Goal: Task Accomplishment & Management: Manage account settings

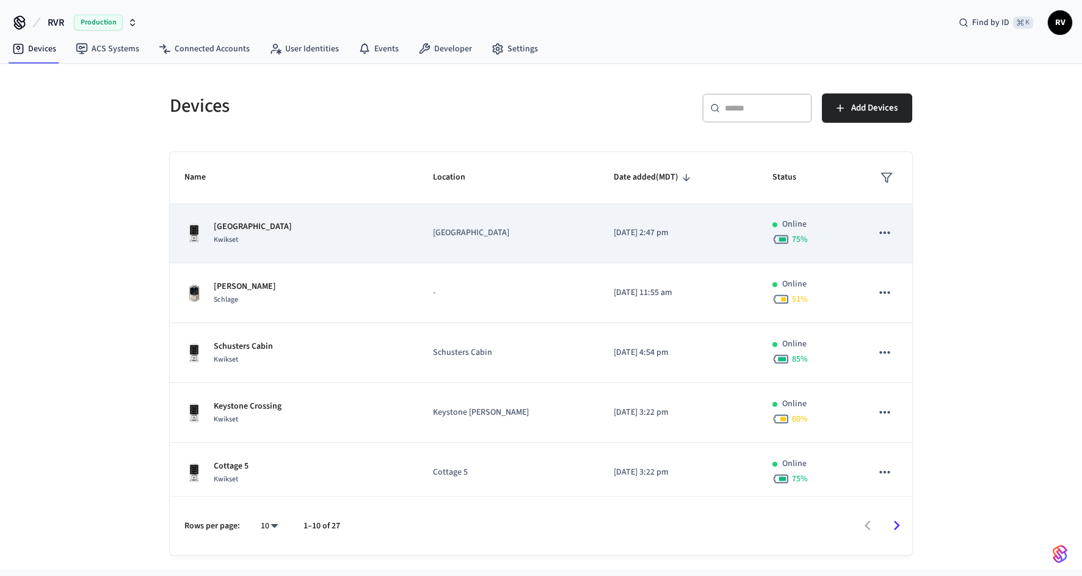
scroll to position [304, 0]
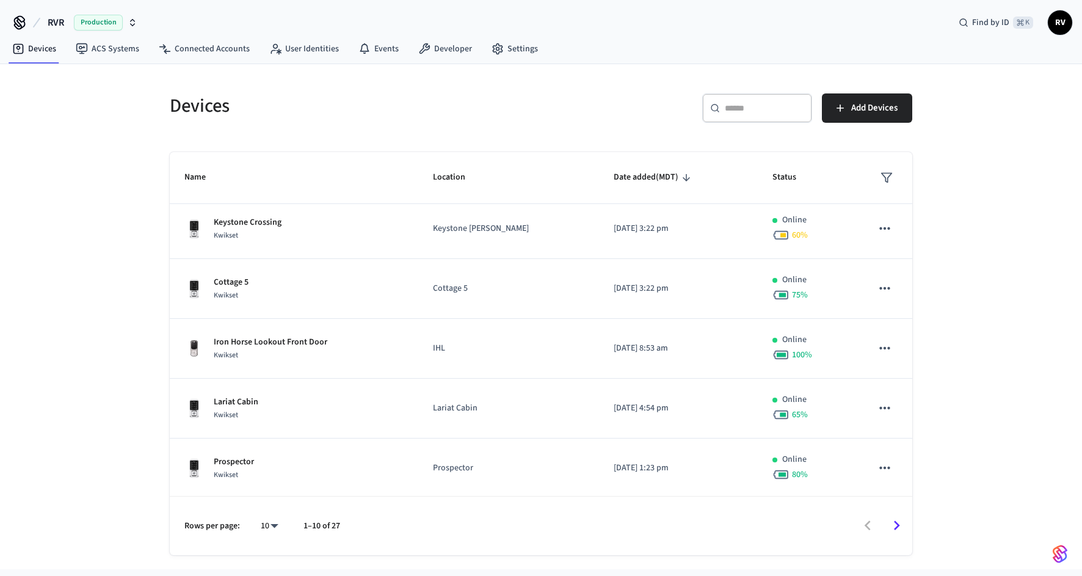
click at [775, 116] on div "​ ​" at bounding box center [757, 107] width 110 height 29
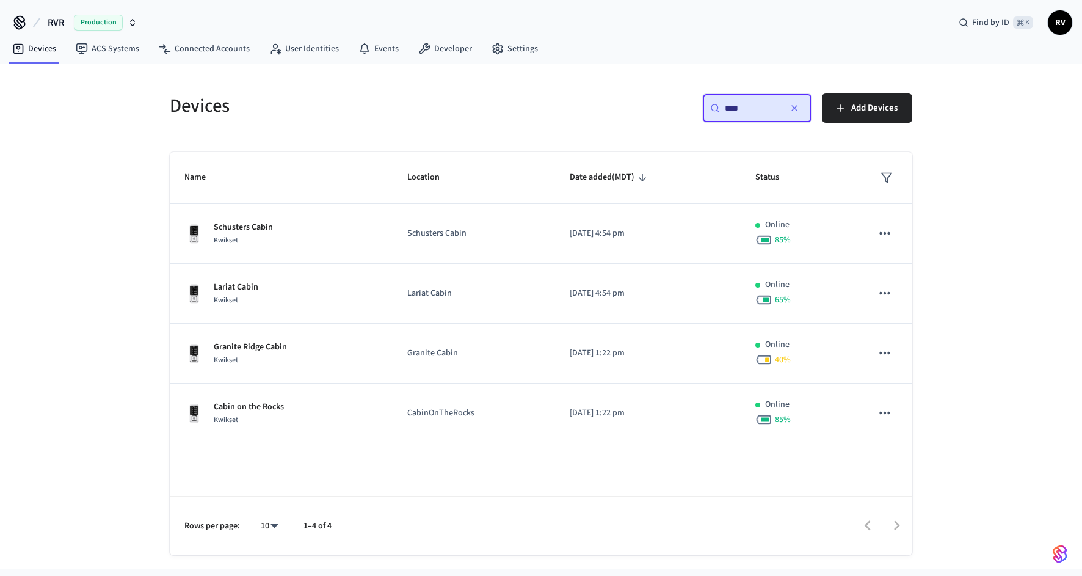
scroll to position [0, 0]
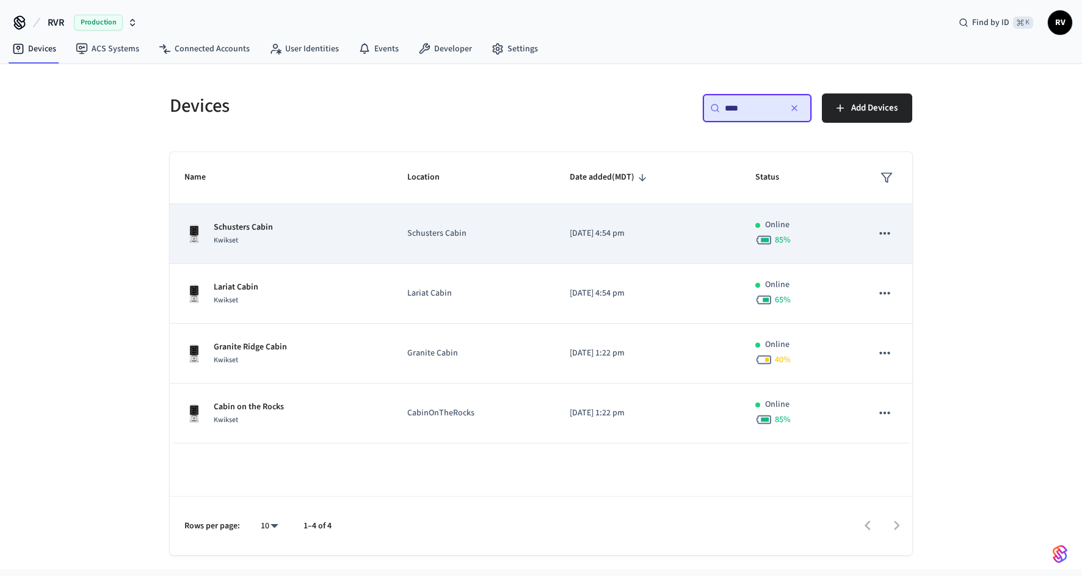
type input "****"
click at [289, 242] on div "Schusters Cabin Kwikset" at bounding box center [281, 234] width 194 height 26
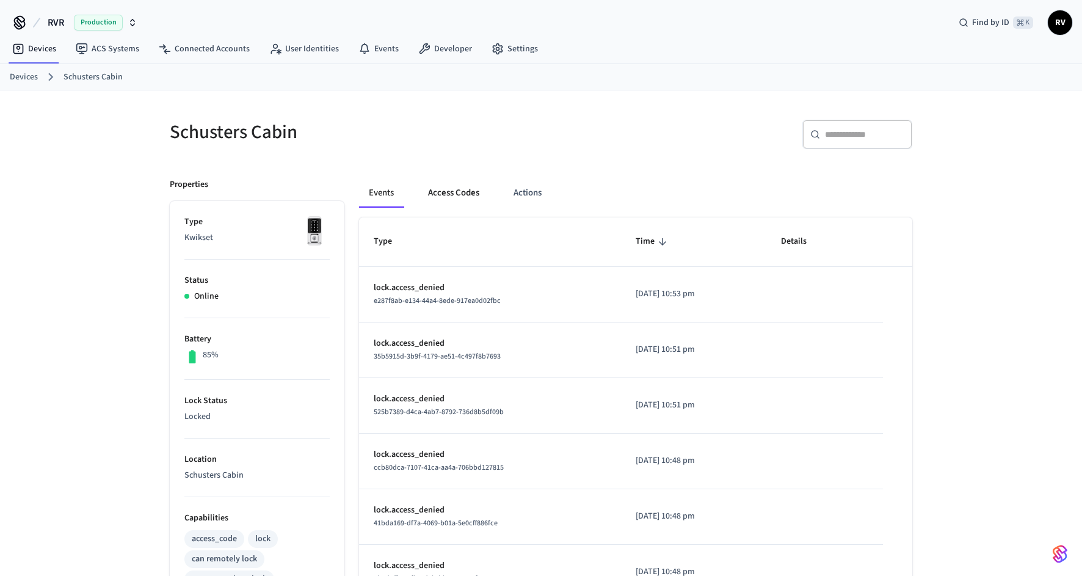
click at [443, 189] on button "Access Codes" at bounding box center [453, 192] width 71 height 29
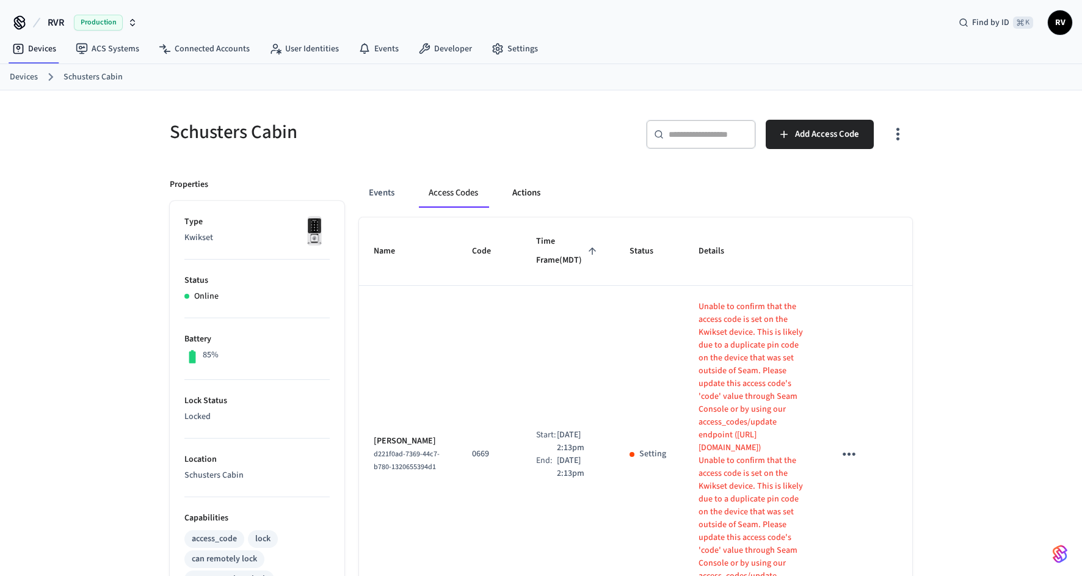
click at [536, 187] on button "Actions" at bounding box center [527, 192] width 48 height 29
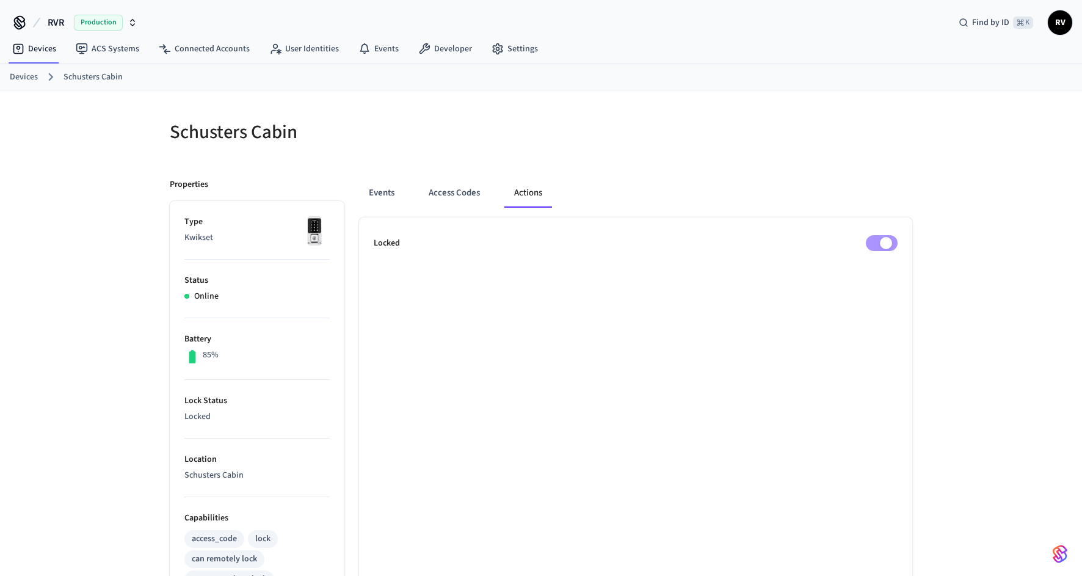
click at [874, 252] on ul "Locked" at bounding box center [635, 548] width 553 height 663
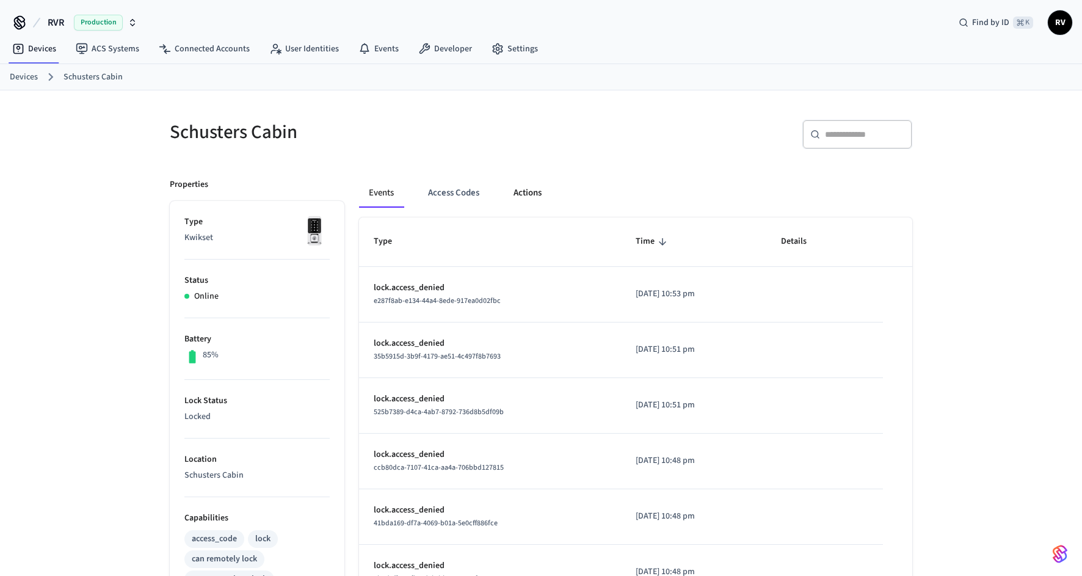
click at [536, 181] on button "Actions" at bounding box center [528, 192] width 48 height 29
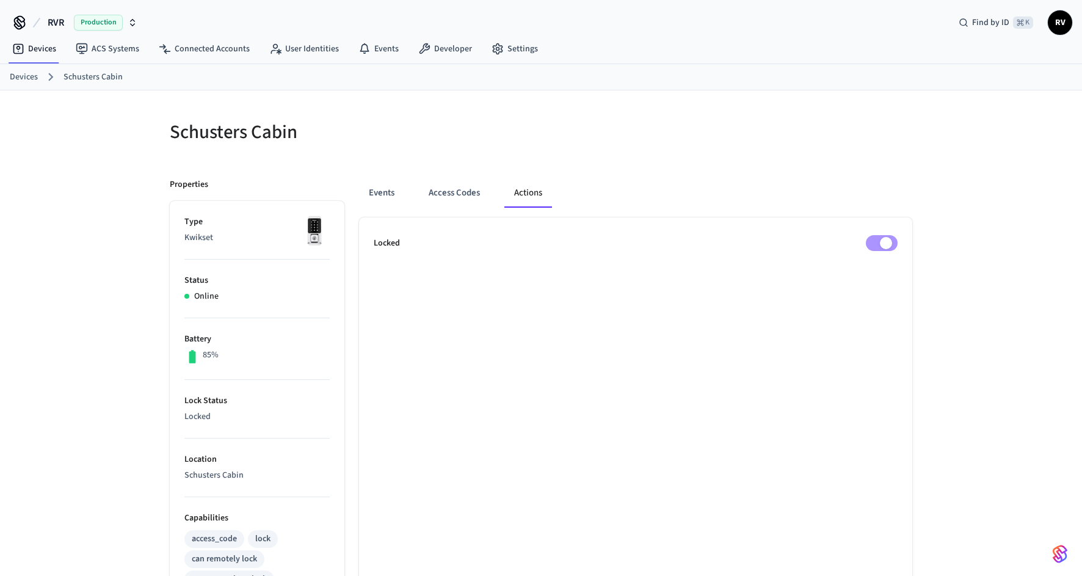
click at [891, 250] on ul "Locked" at bounding box center [635, 548] width 553 height 663
click at [429, 178] on button "Access Codes" at bounding box center [454, 192] width 71 height 29
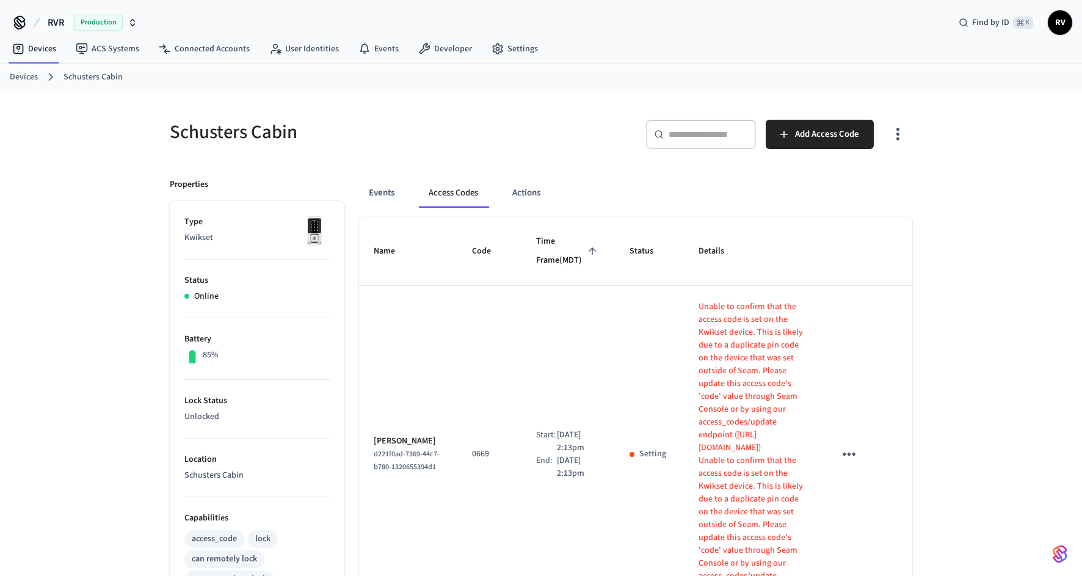
click at [438, 190] on button "Access Codes" at bounding box center [453, 192] width 69 height 29
click at [849, 445] on icon "sticky table" at bounding box center [849, 454] width 19 height 19
click at [877, 473] on li "Edit" at bounding box center [878, 476] width 58 height 33
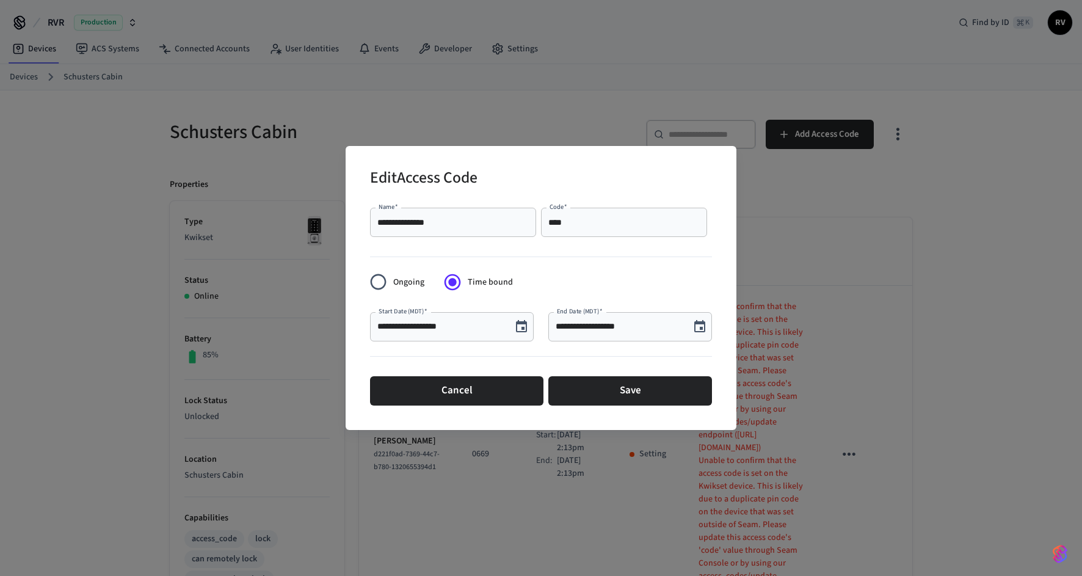
click at [409, 289] on label "Ongoing" at bounding box center [393, 282] width 61 height 30
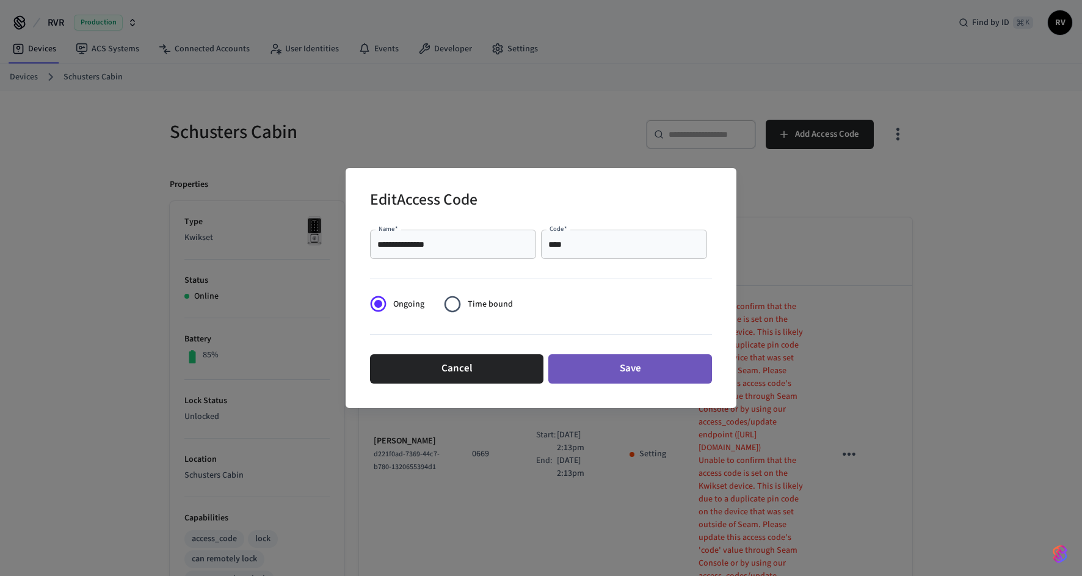
click at [630, 377] on button "Save" at bounding box center [630, 368] width 164 height 29
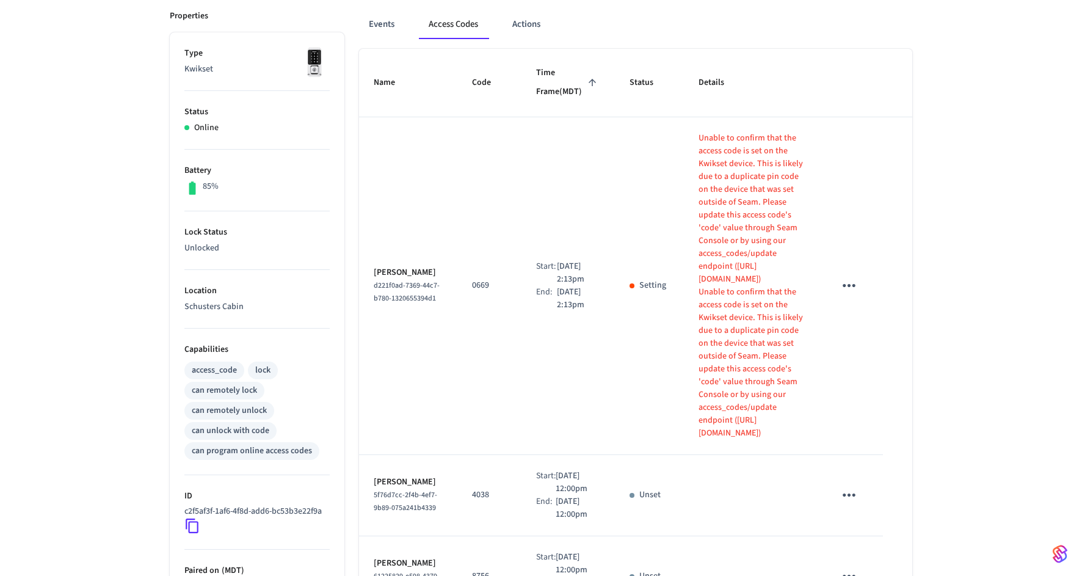
scroll to position [575, 0]
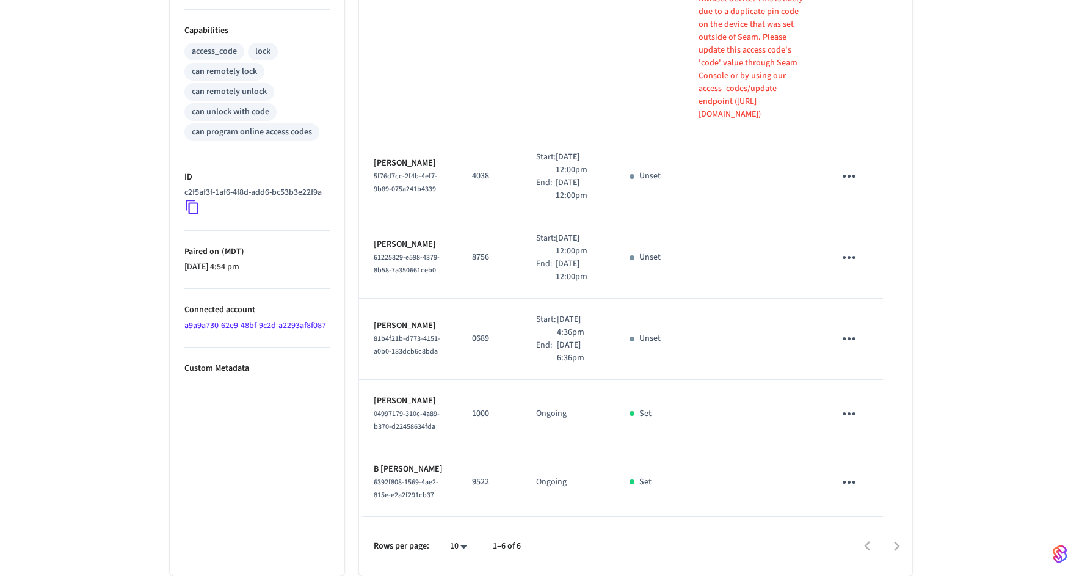
click at [855, 404] on icon "sticky table" at bounding box center [849, 413] width 19 height 19
click at [881, 448] on li "Delete" at bounding box center [878, 457] width 58 height 32
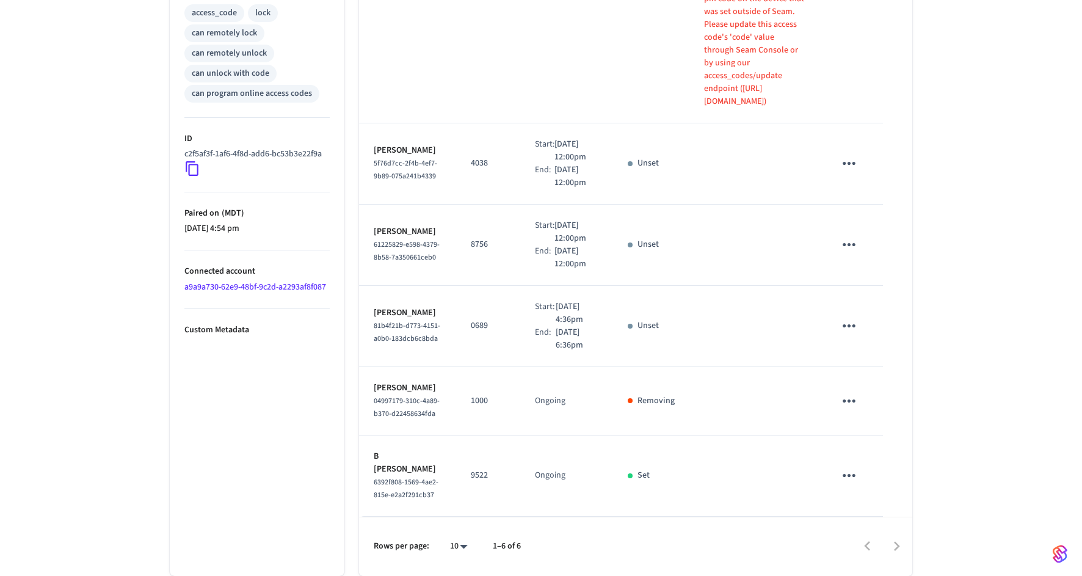
click at [849, 485] on icon "sticky table" at bounding box center [849, 475] width 19 height 19
click at [868, 532] on li "Delete" at bounding box center [878, 541] width 58 height 32
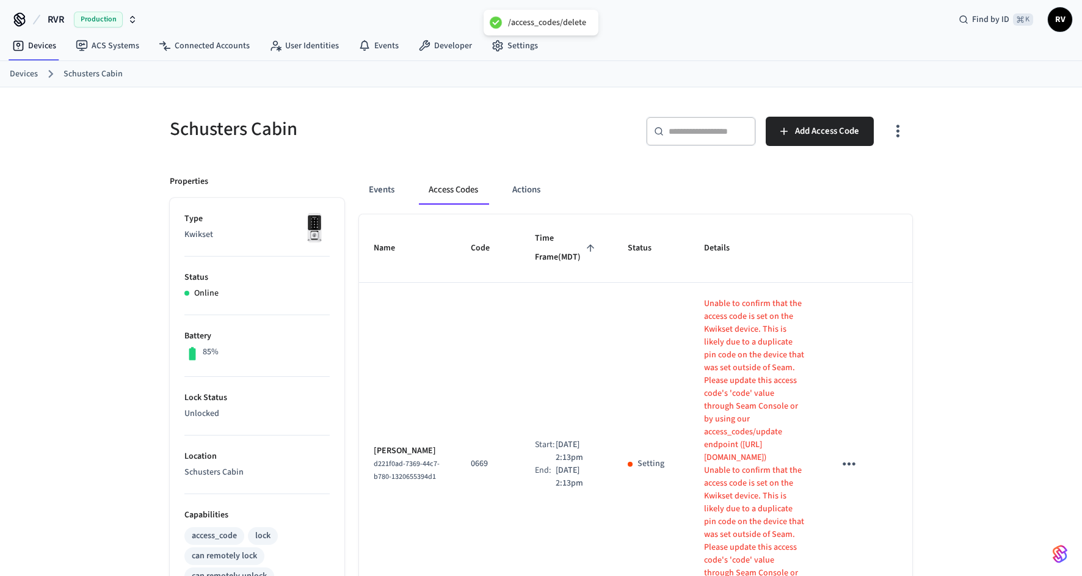
scroll to position [1, 0]
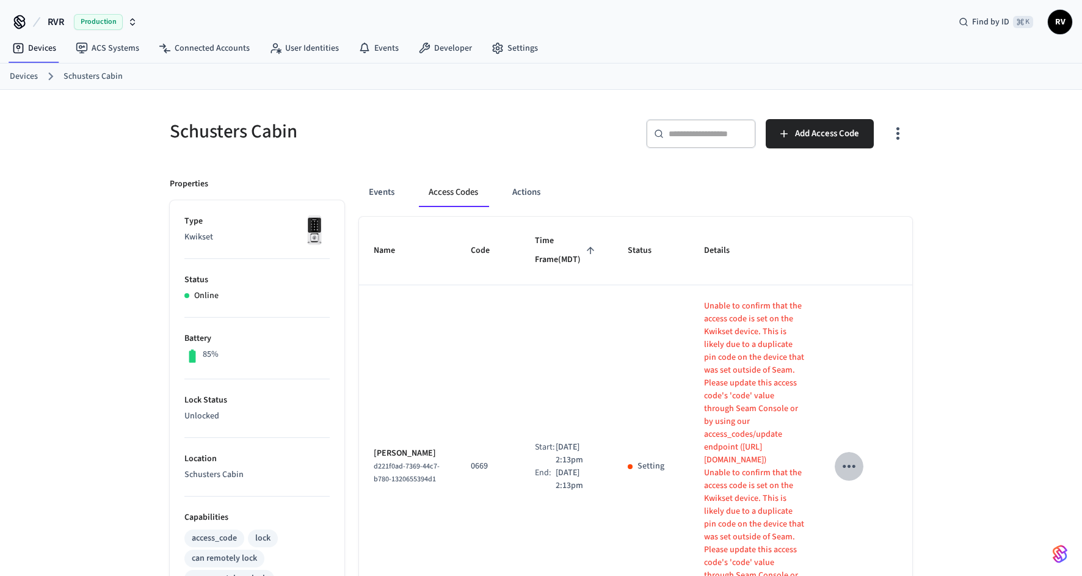
click at [846, 457] on icon "sticky table" at bounding box center [849, 466] width 19 height 19
click at [869, 526] on li "Delete" at bounding box center [878, 527] width 58 height 32
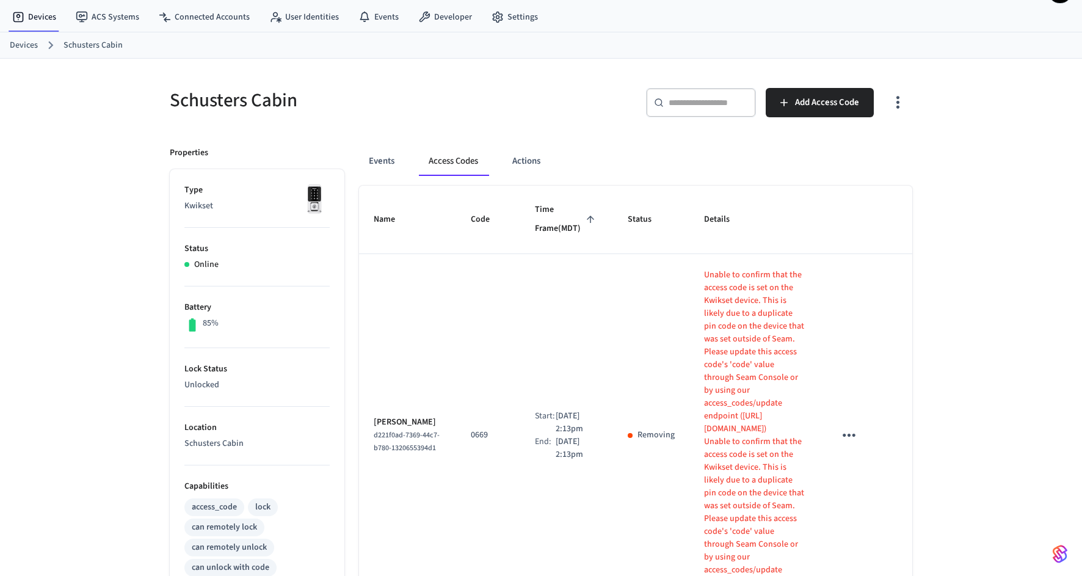
scroll to position [0, 0]
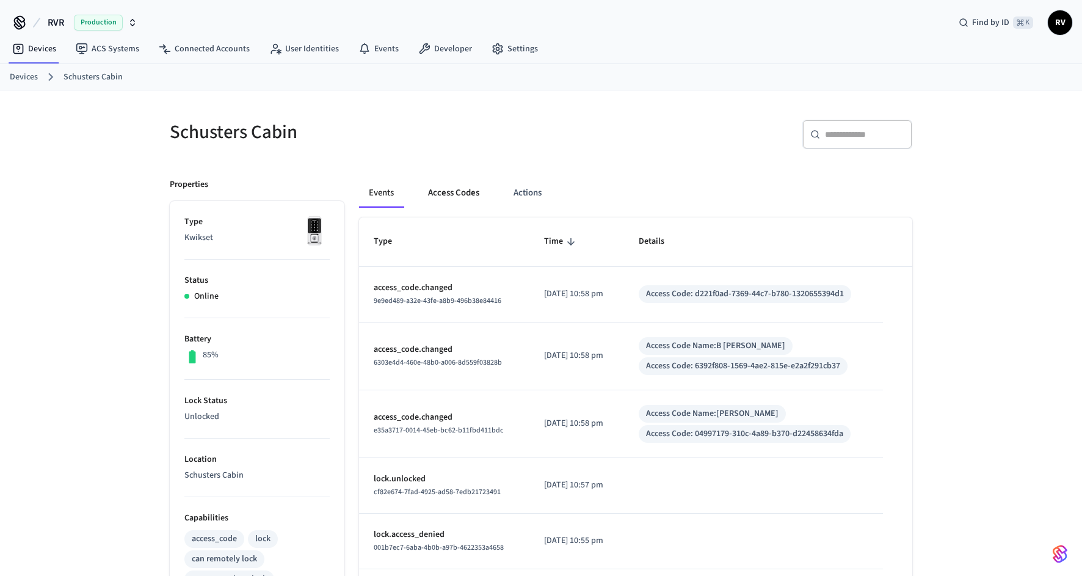
click at [454, 192] on button "Access Codes" at bounding box center [453, 192] width 71 height 29
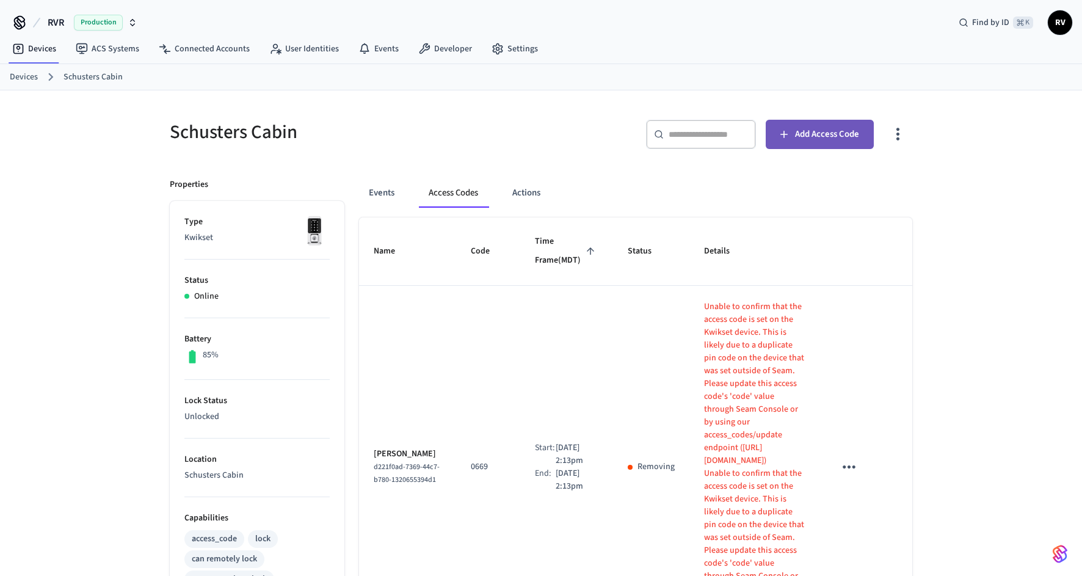
click at [804, 138] on span "Add Access Code" at bounding box center [827, 134] width 64 height 16
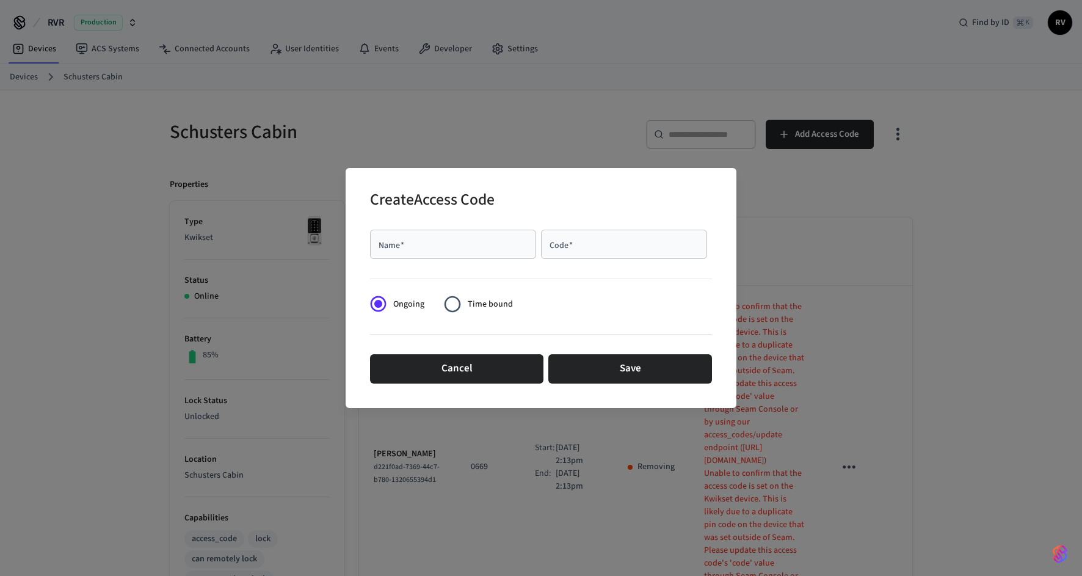
click at [479, 254] on div "Name   *" at bounding box center [453, 244] width 166 height 29
type input "*"
click at [636, 258] on div "Code   *" at bounding box center [624, 244] width 166 height 29
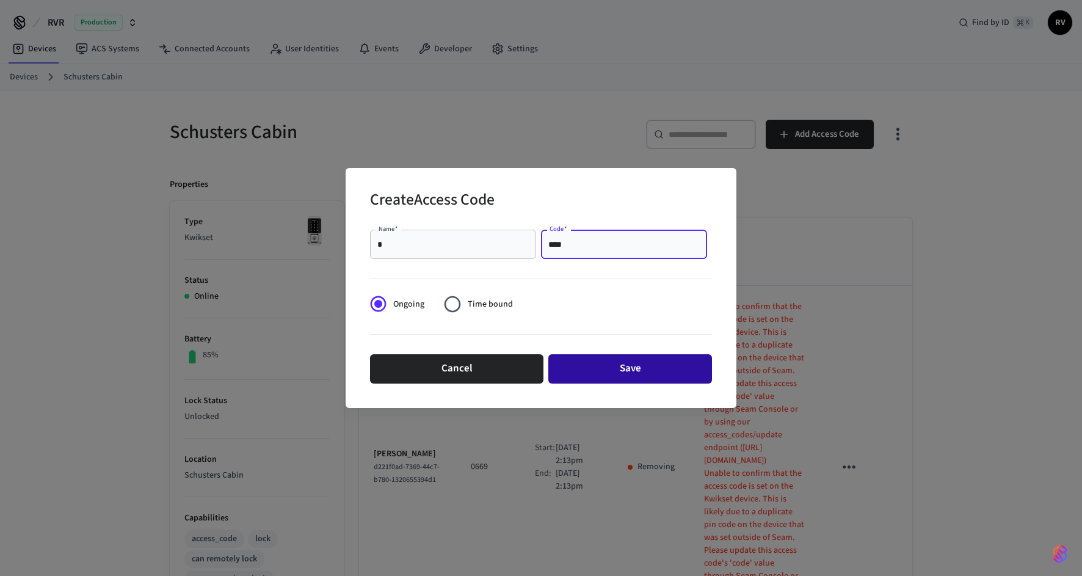
type input "****"
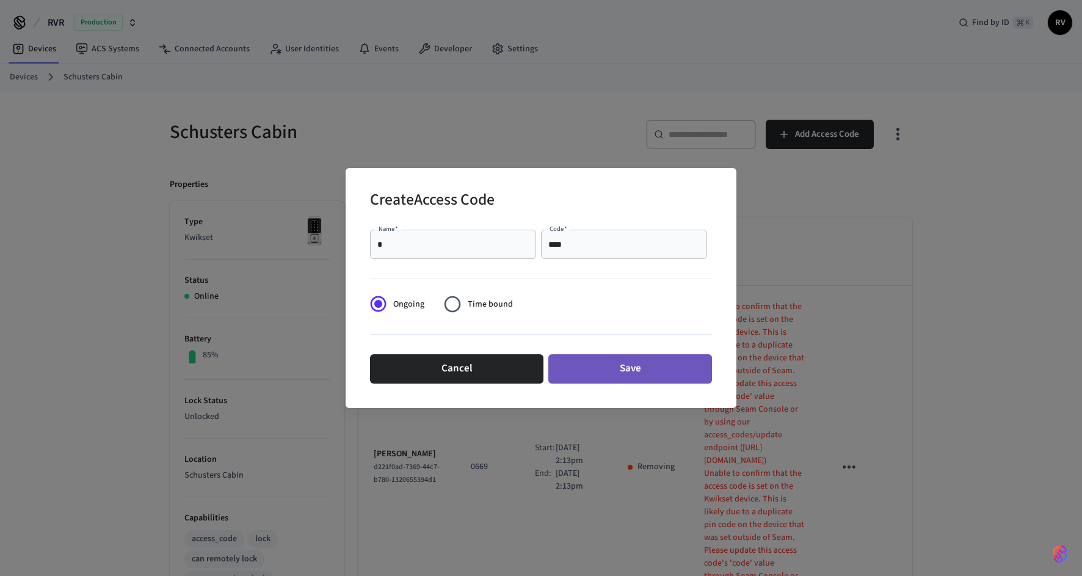
click at [620, 378] on button "Save" at bounding box center [630, 368] width 164 height 29
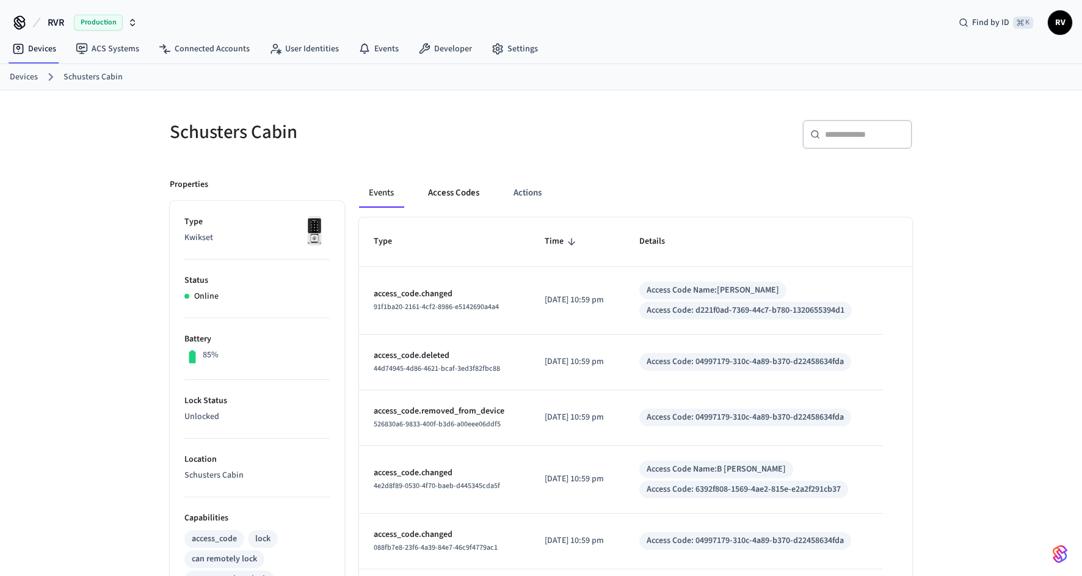
click at [465, 192] on button "Access Codes" at bounding box center [453, 192] width 71 height 29
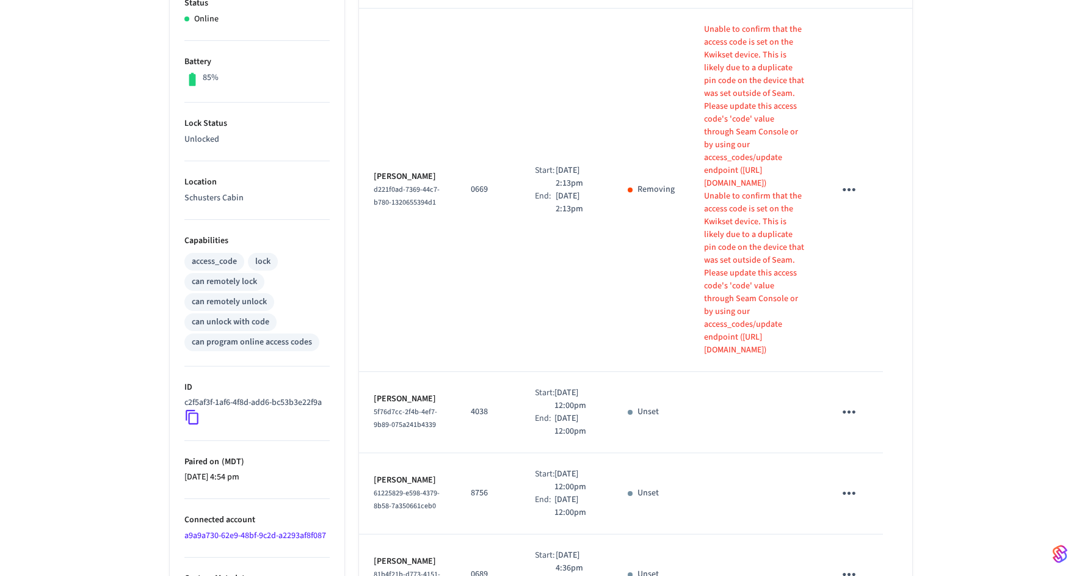
scroll to position [499, 0]
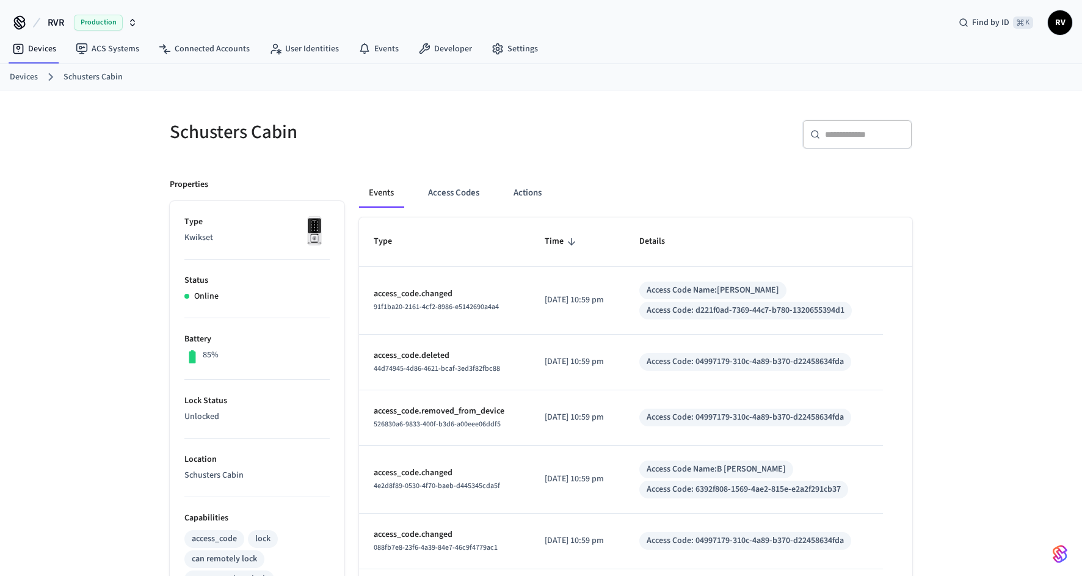
click at [406, 187] on div "Events Access Codes Actions" at bounding box center [635, 192] width 553 height 29
click at [443, 187] on button "Access Codes" at bounding box center [453, 192] width 71 height 29
